Goal: Transaction & Acquisition: Purchase product/service

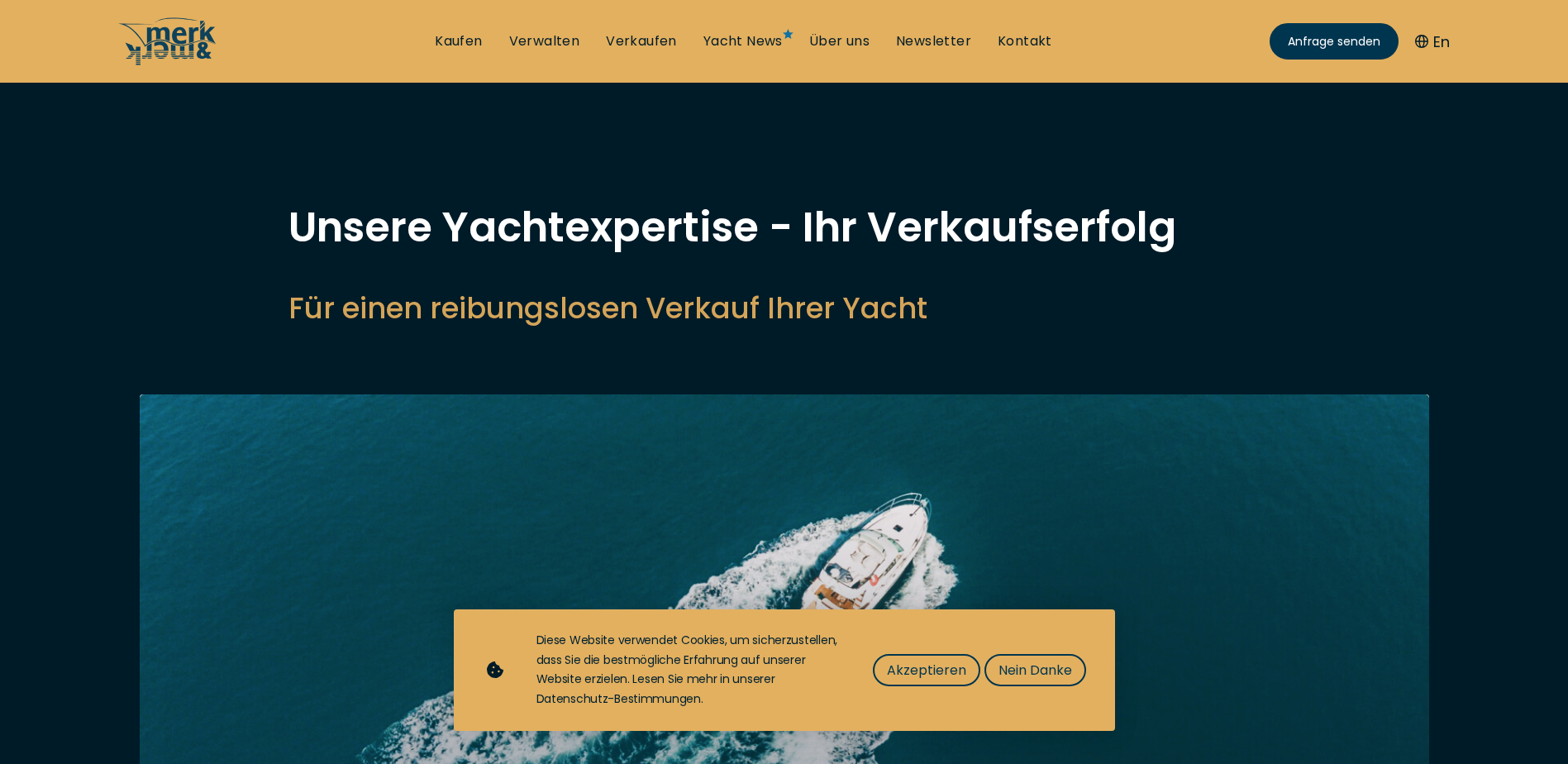
select select "sell"
click at [948, 662] on span "Akzeptieren" at bounding box center [927, 670] width 79 height 21
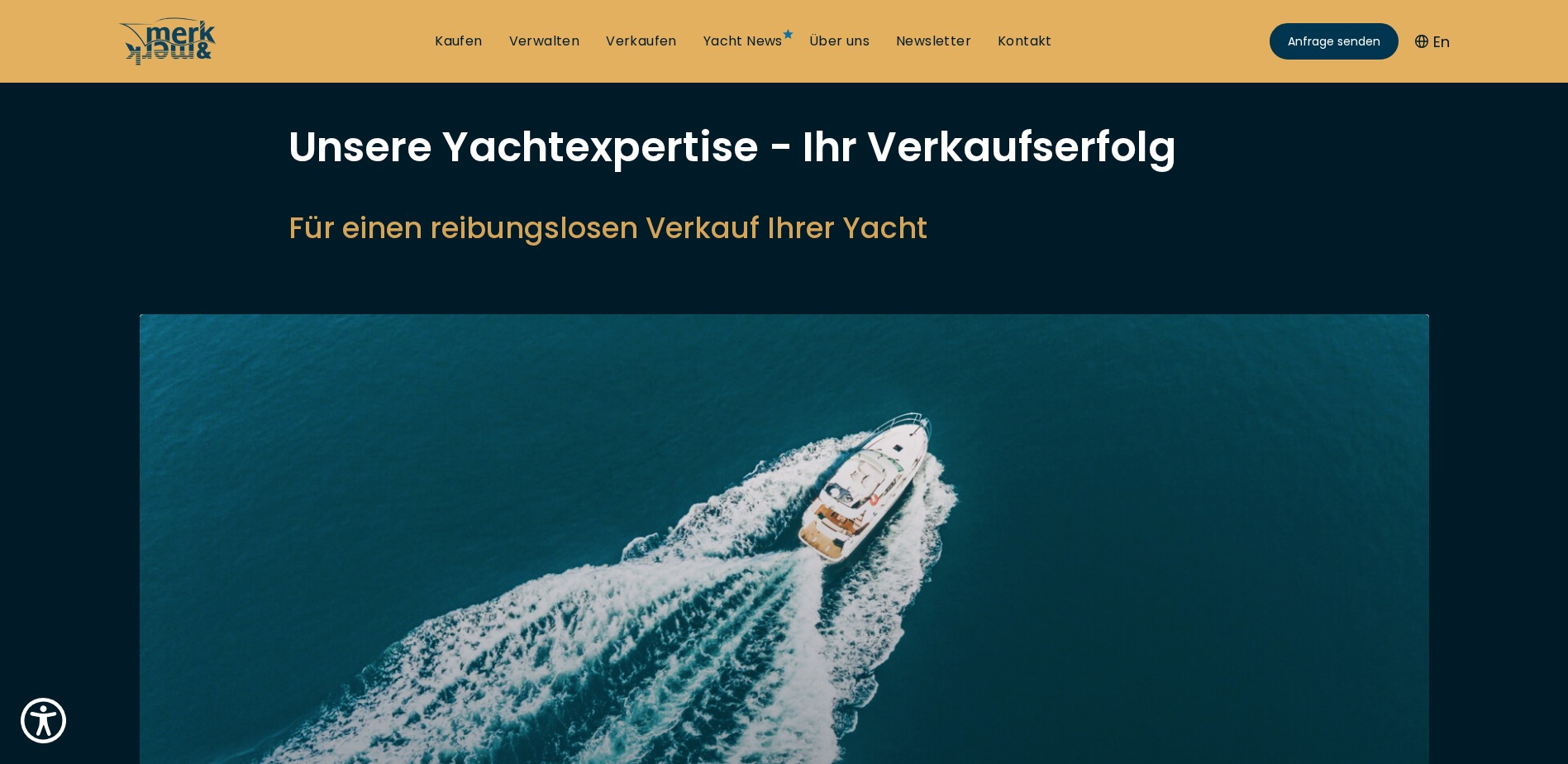
scroll to position [82, 0]
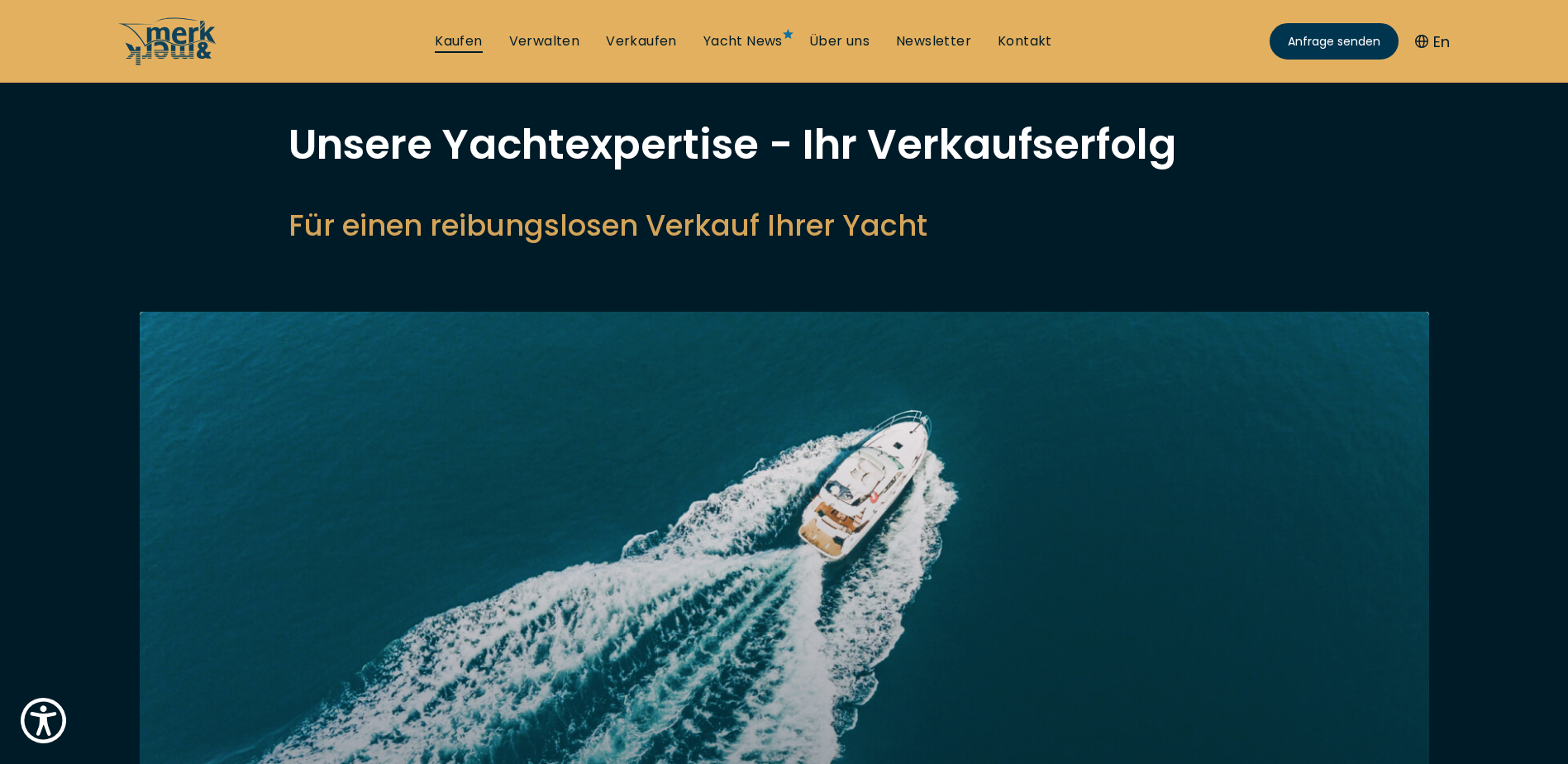
click at [454, 42] on link "Kaufen" at bounding box center [458, 41] width 47 height 18
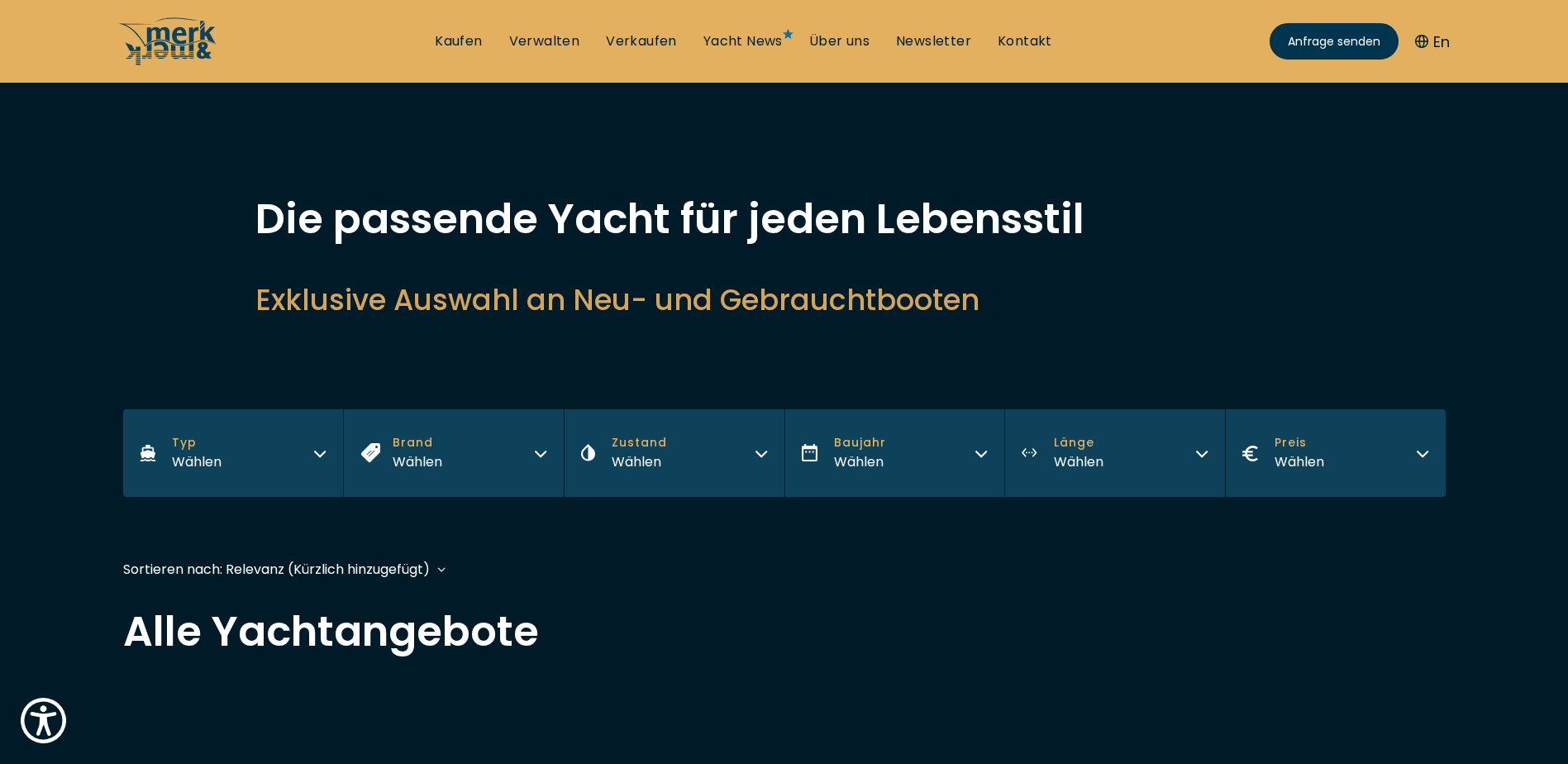
click at [320, 447] on icon "button" at bounding box center [319, 451] width 13 height 13
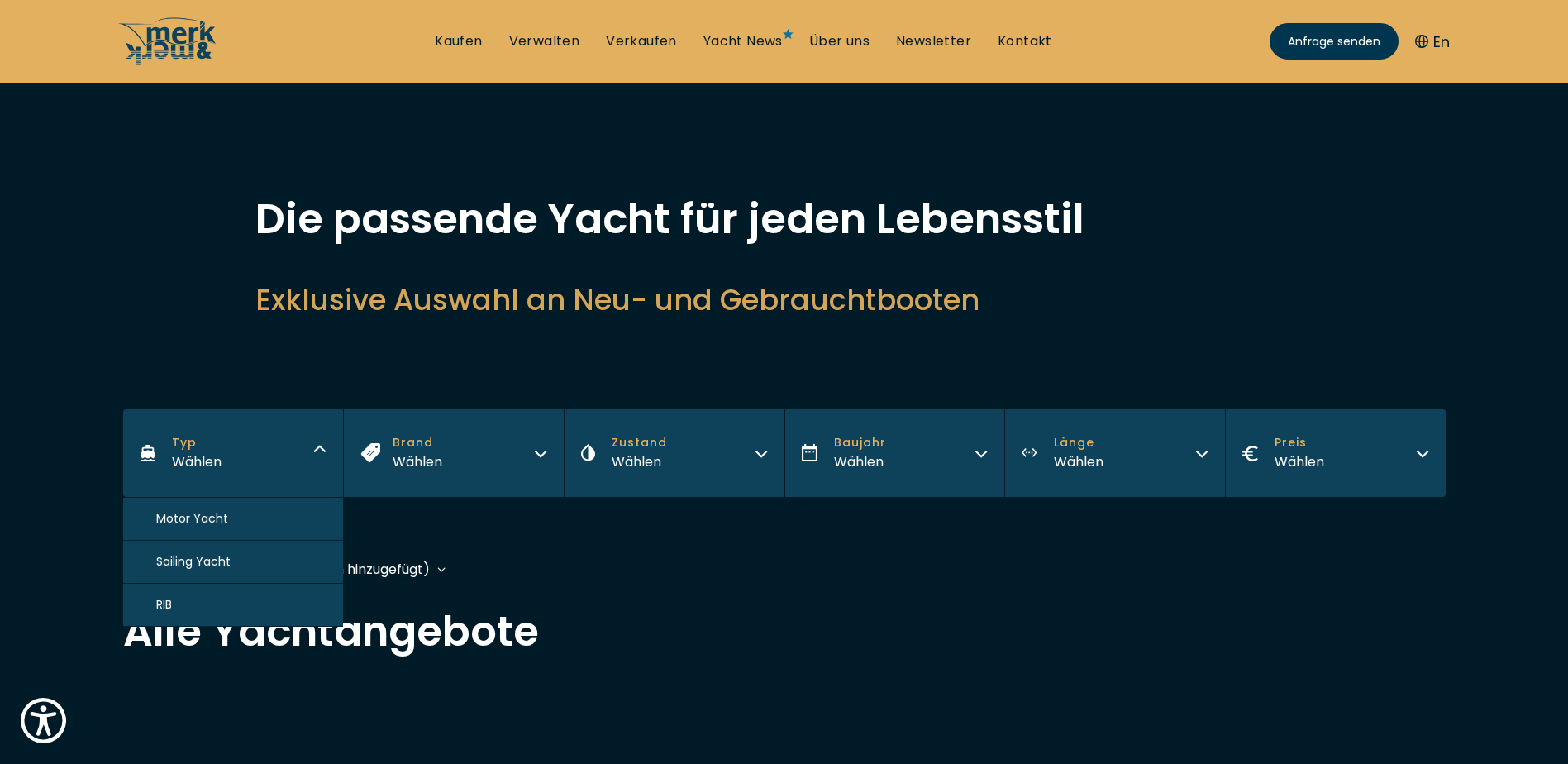
click at [242, 512] on button "Motor Yacht" at bounding box center [233, 519] width 220 height 43
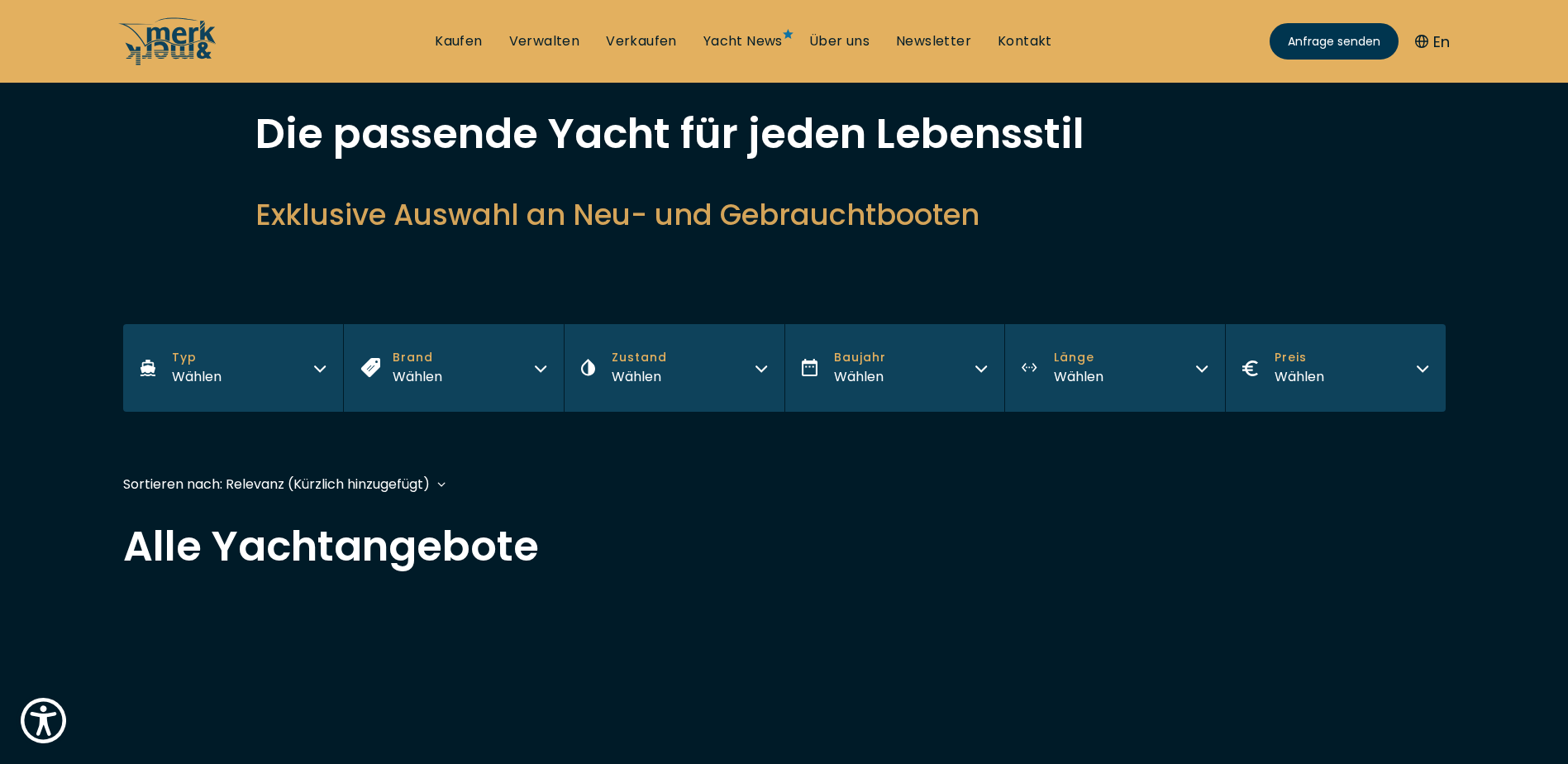
scroll to position [406, 0]
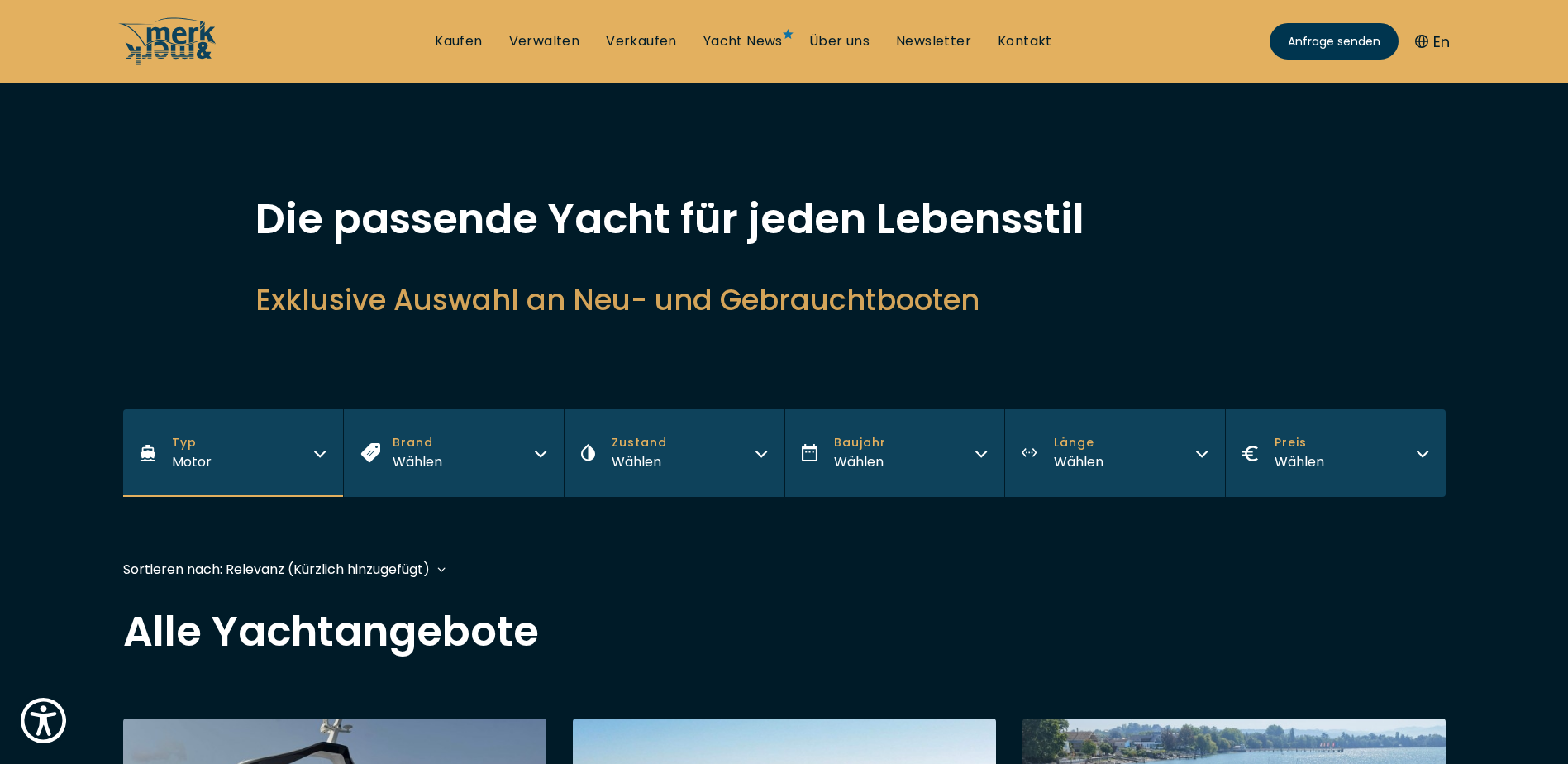
click at [761, 446] on icon "button" at bounding box center [761, 451] width 13 height 13
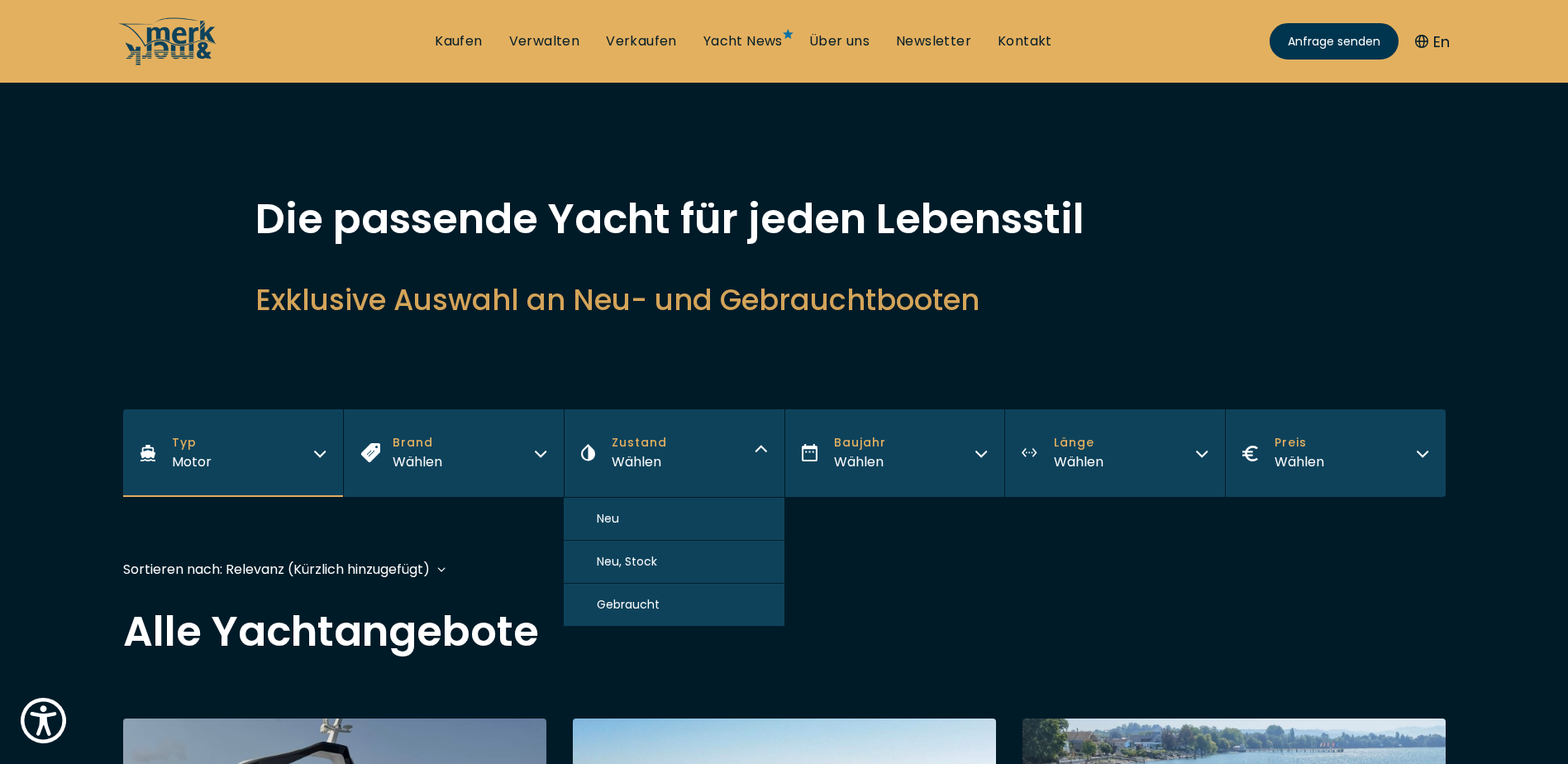
click at [729, 599] on button "Gebraucht" at bounding box center [674, 605] width 220 height 43
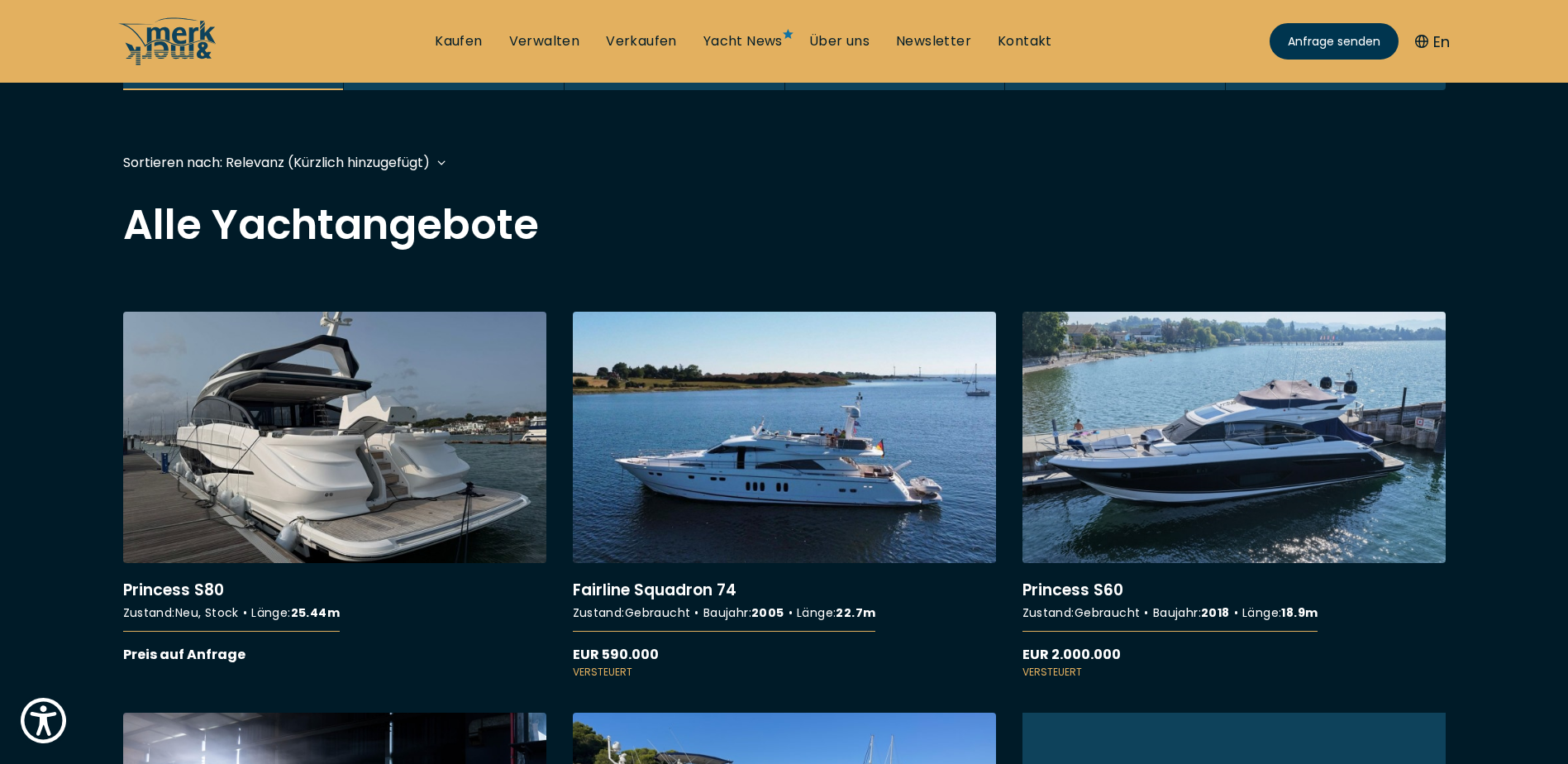
scroll to position [2, 0]
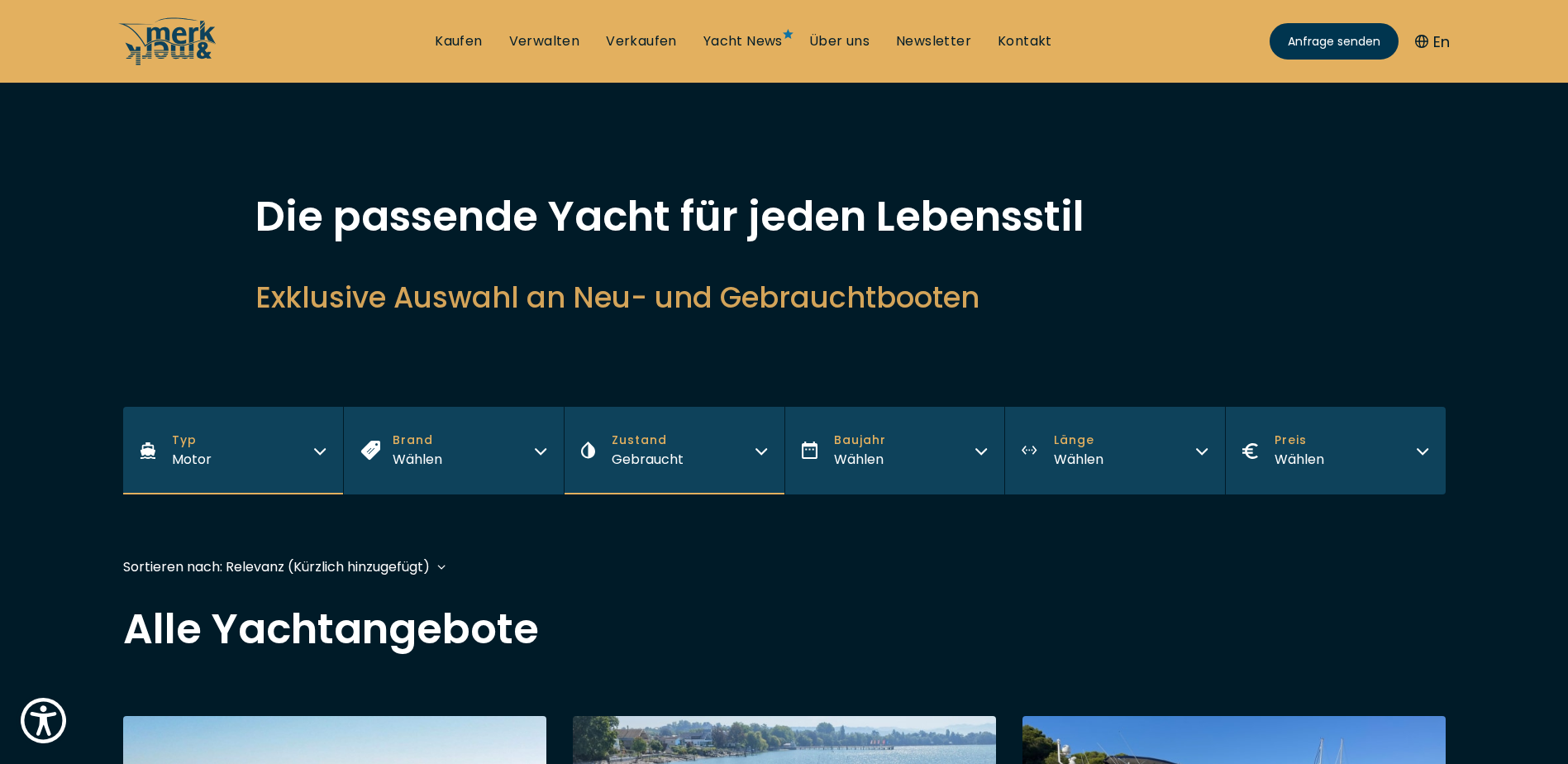
click at [978, 450] on icon "button" at bounding box center [981, 451] width 10 height 5
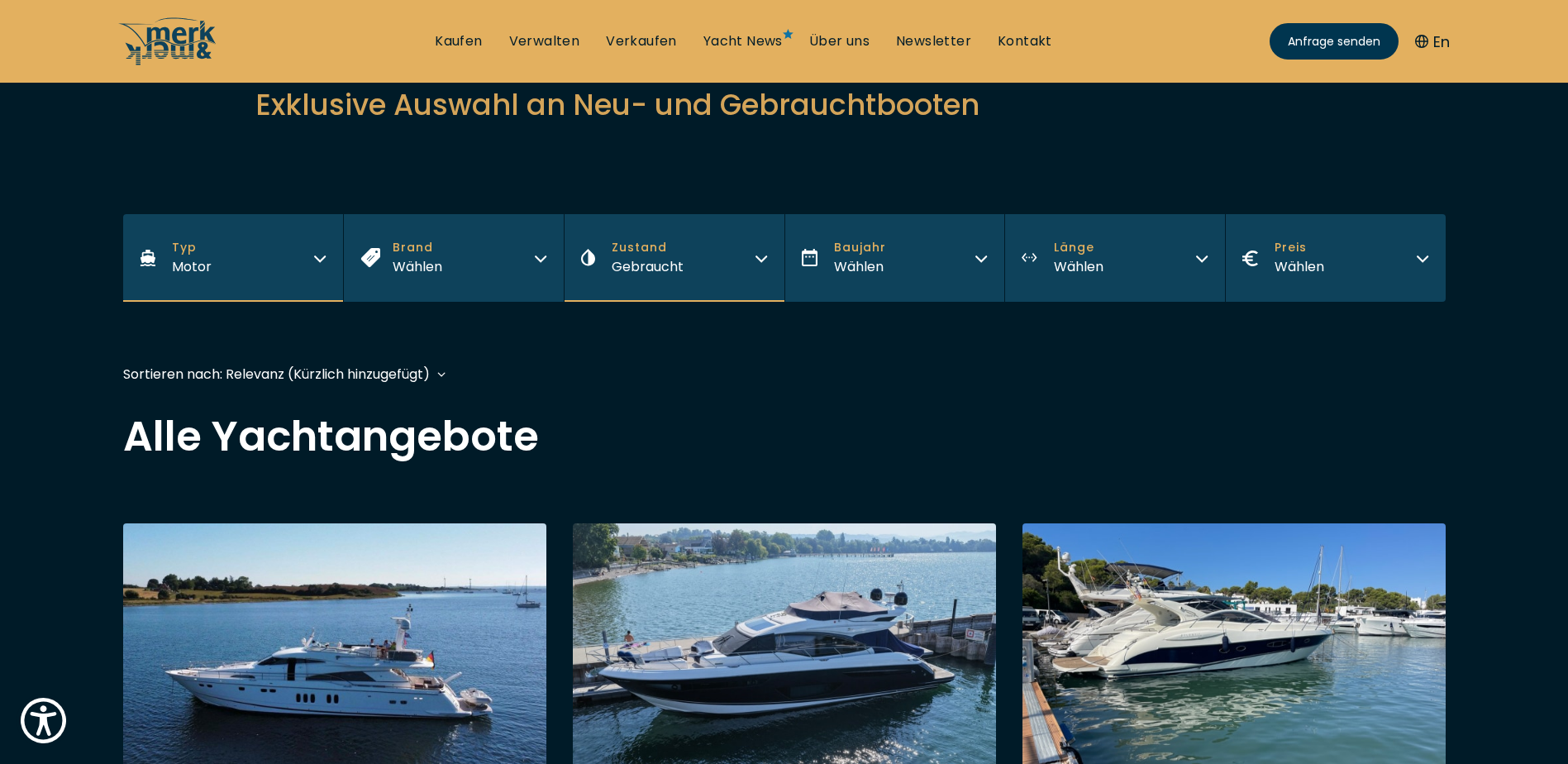
scroll to position [168, 0]
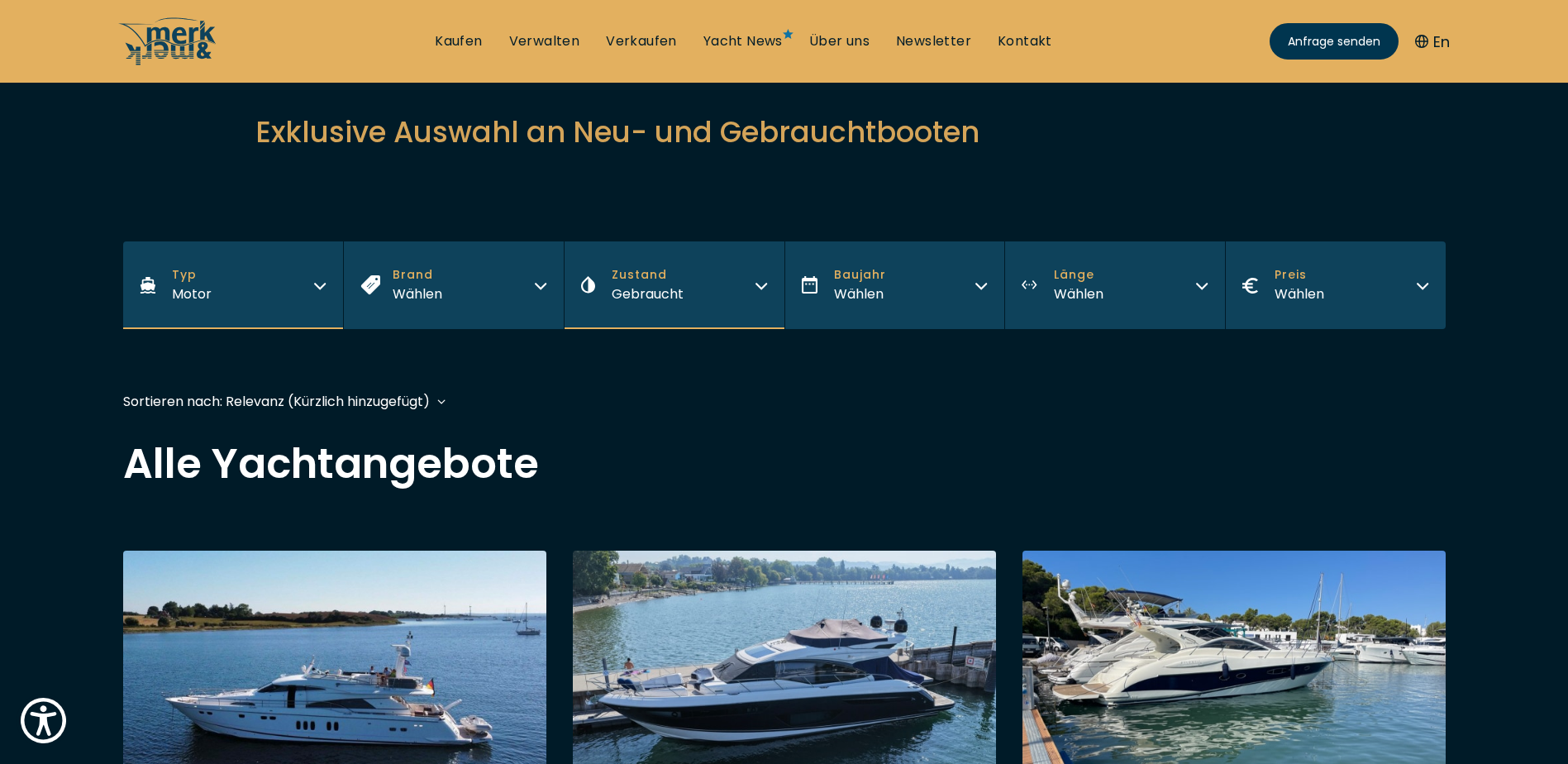
click at [980, 284] on icon "button" at bounding box center [980, 283] width 13 height 13
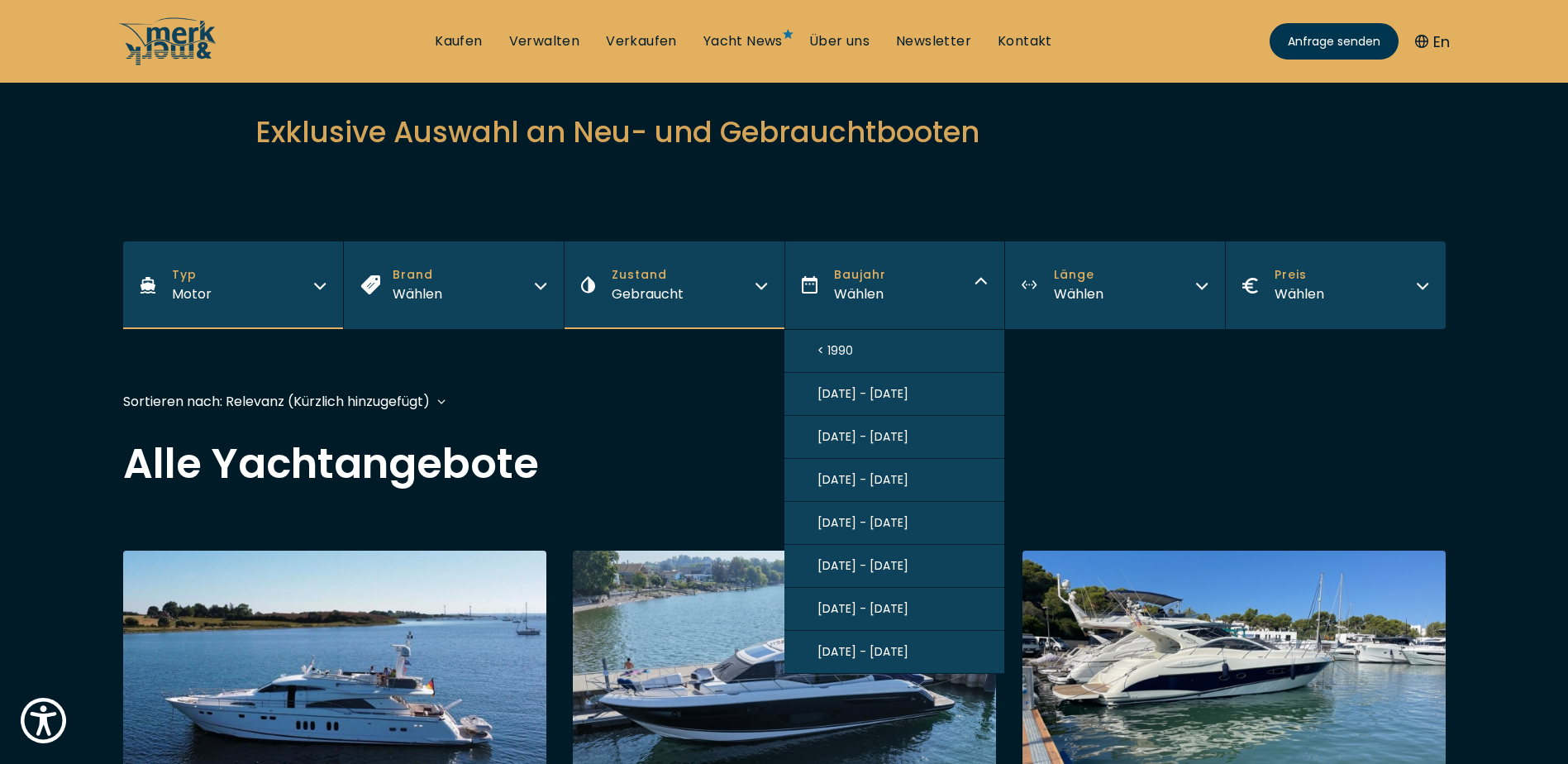
click at [902, 604] on button "[DATE] - [DATE]" at bounding box center [895, 609] width 220 height 43
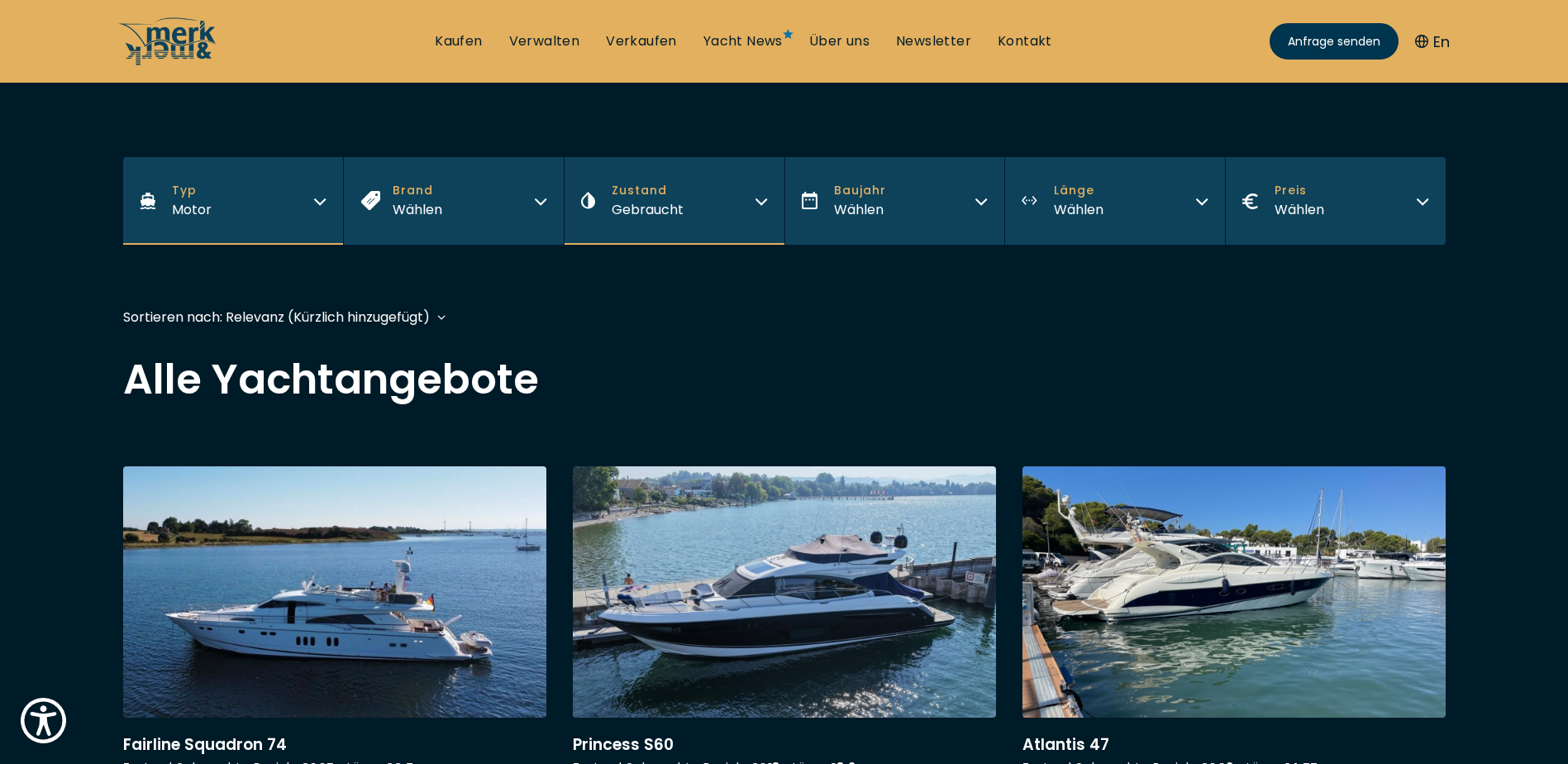
scroll to position [393, 0]
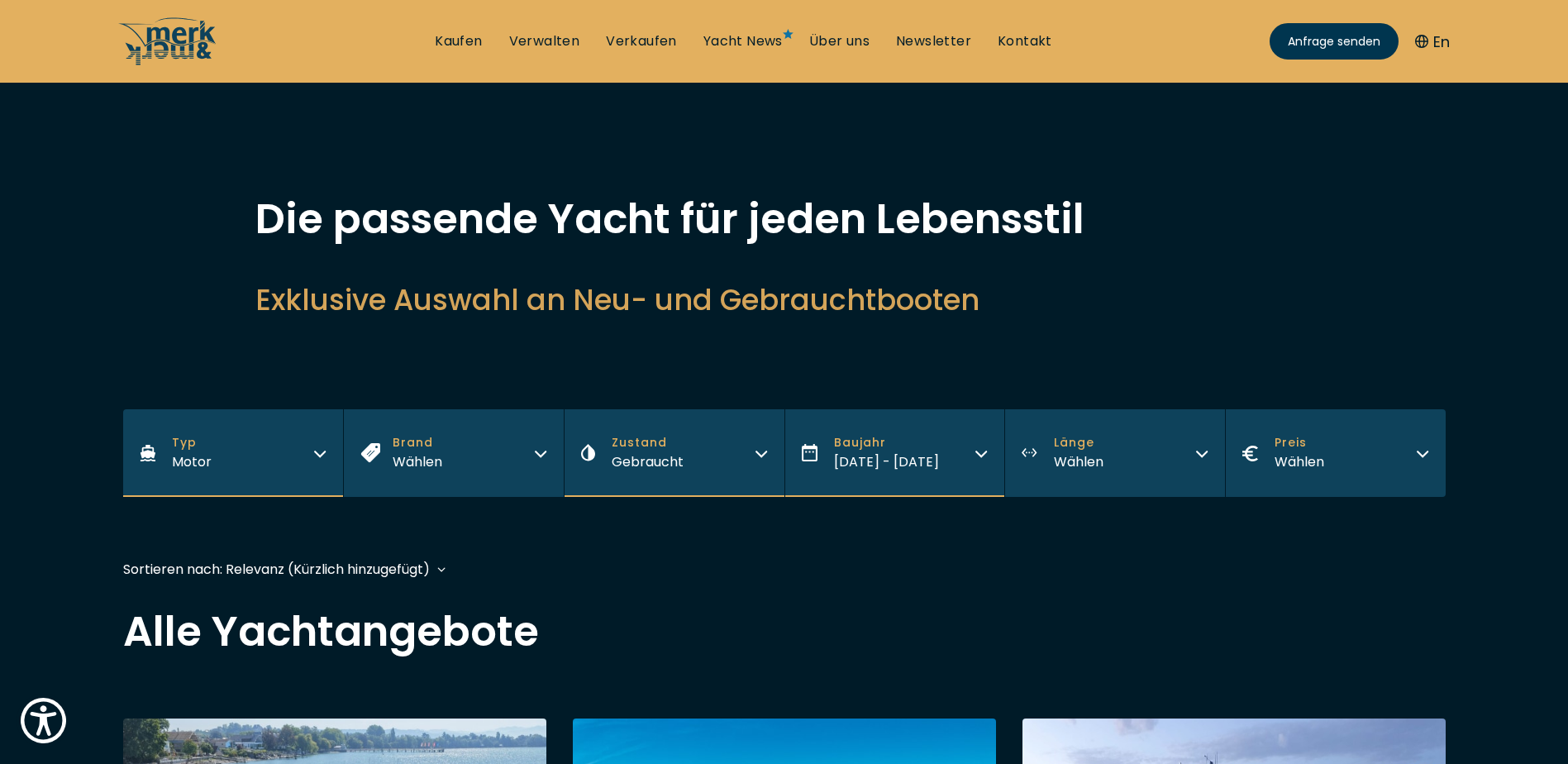
click at [1205, 447] on icon "button" at bounding box center [1201, 451] width 13 height 13
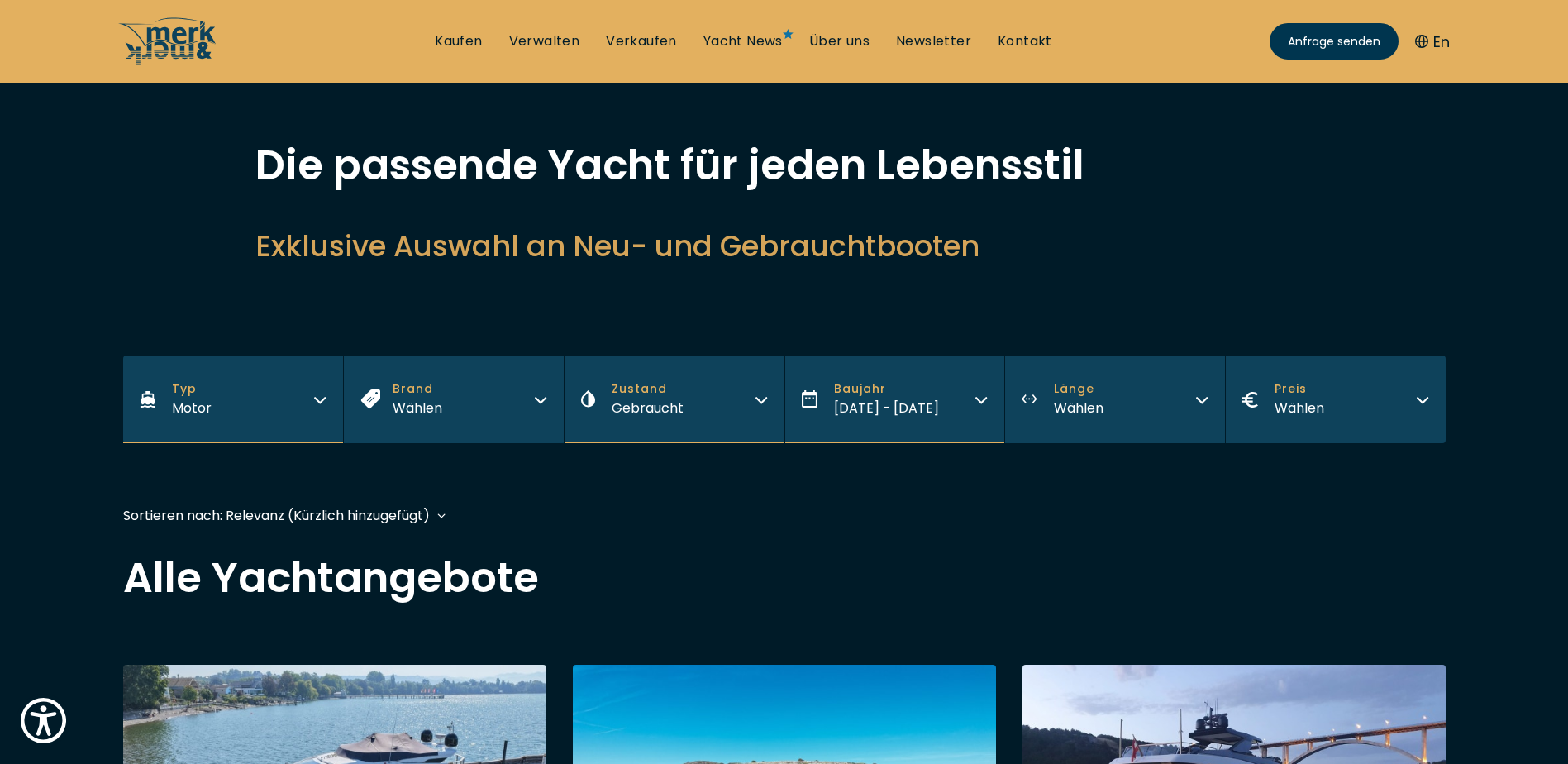
scroll to position [82, 0]
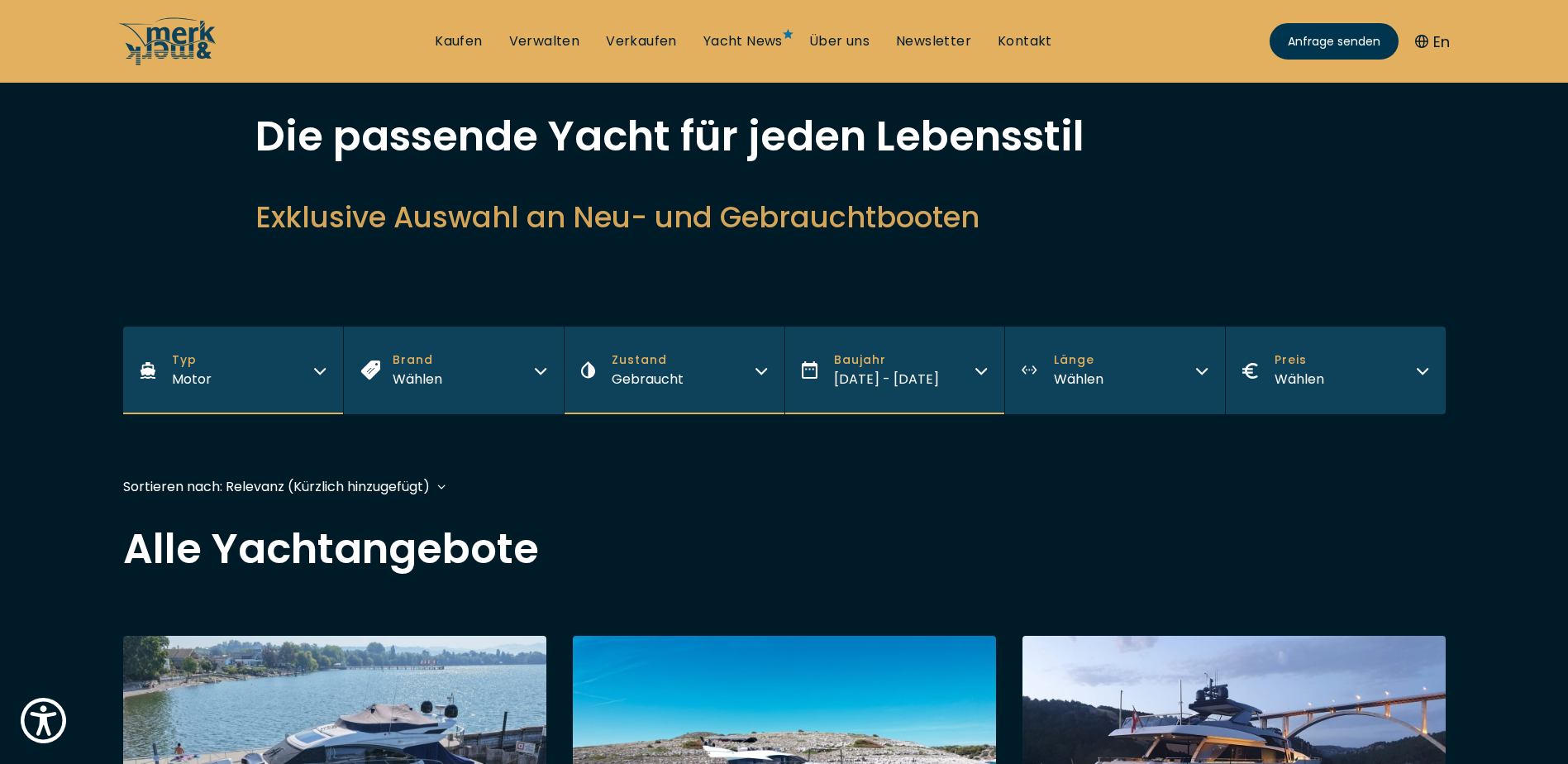
click at [1214, 367] on button "Länge Wählen" at bounding box center [1114, 371] width 220 height 87
click at [1399, 569] on h2 "Alle Yachtangebote" at bounding box center [784, 549] width 1323 height 42
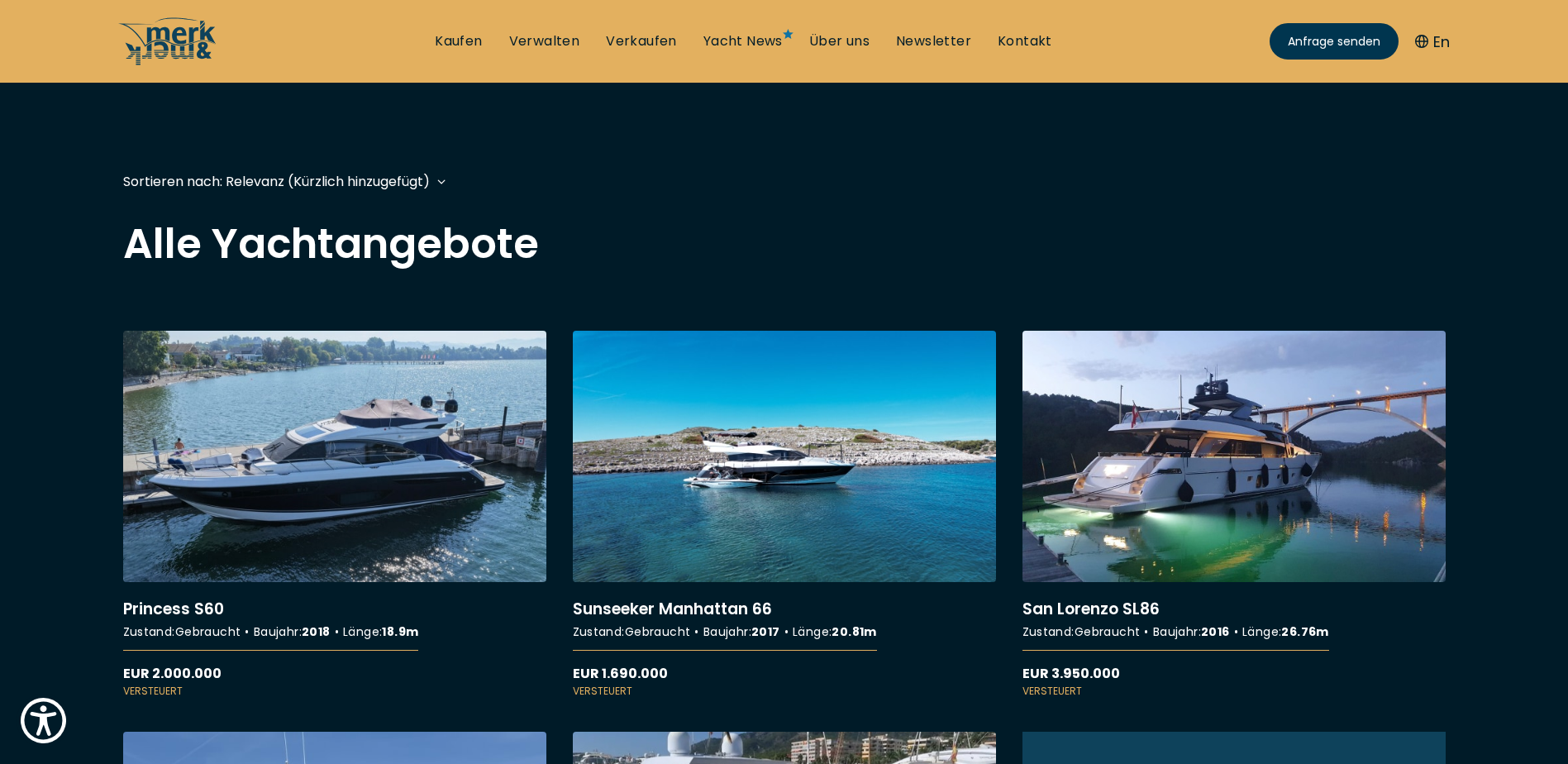
scroll to position [413, 0]
